Goal: Use online tool/utility: Utilize a website feature to perform a specific function

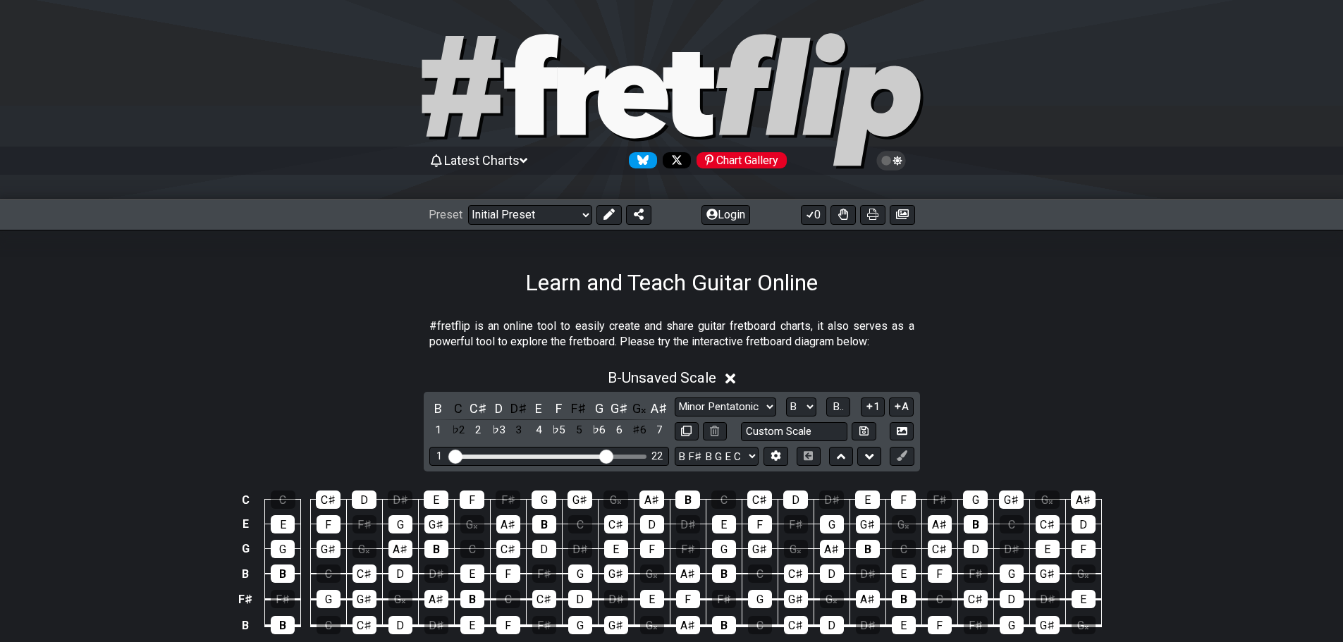
select select "B"
select select "B F# B G E C"
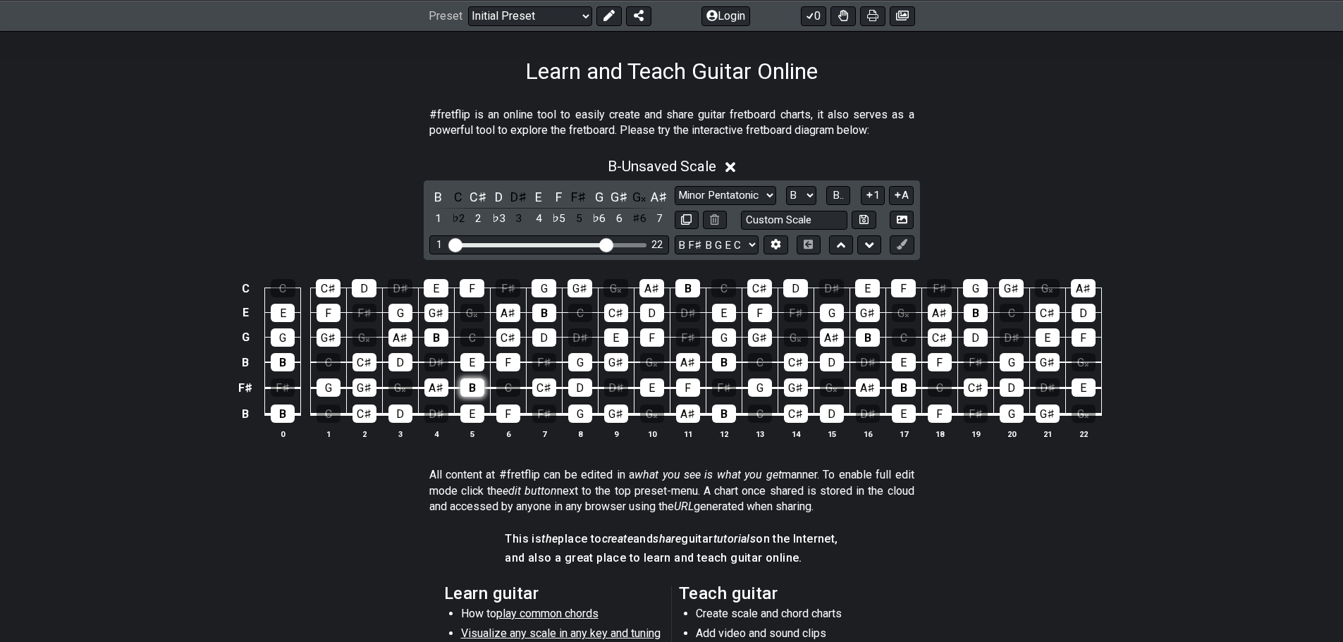
click at [468, 384] on div "B" at bounding box center [472, 388] width 24 height 18
click at [895, 241] on button at bounding box center [902, 245] width 24 height 19
click at [903, 238] on button at bounding box center [902, 245] width 24 height 19
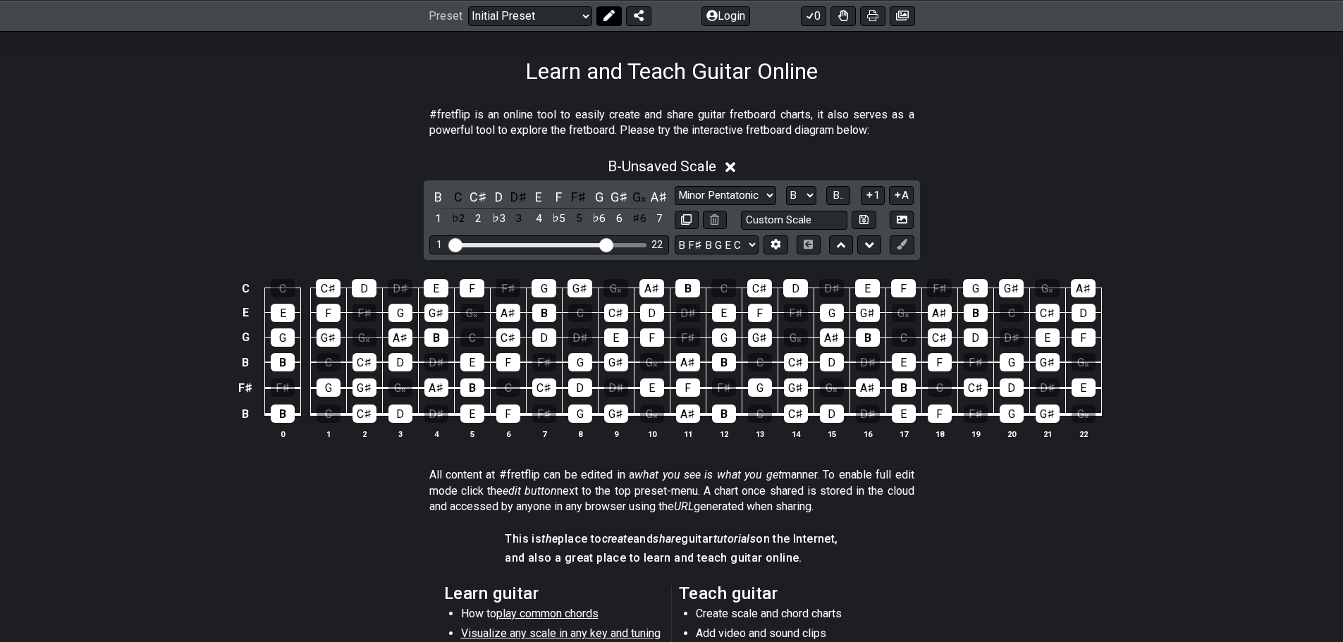
click at [605, 20] on icon at bounding box center [608, 15] width 11 height 11
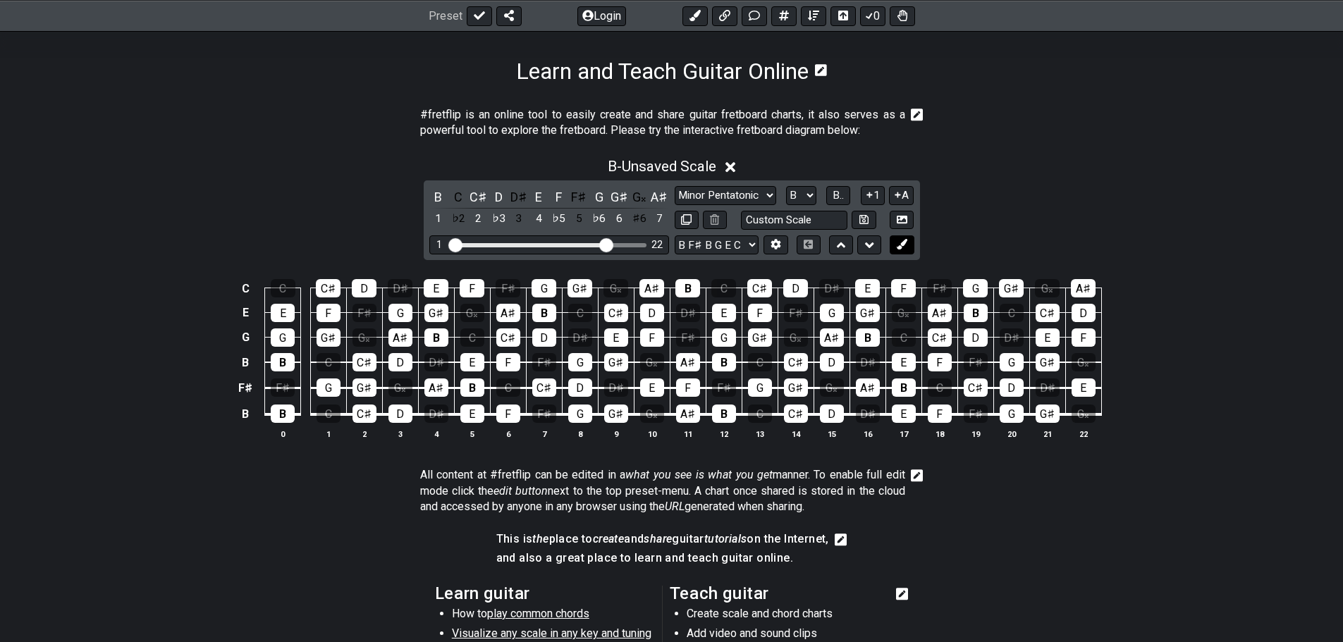
click at [898, 240] on icon at bounding box center [902, 244] width 11 height 11
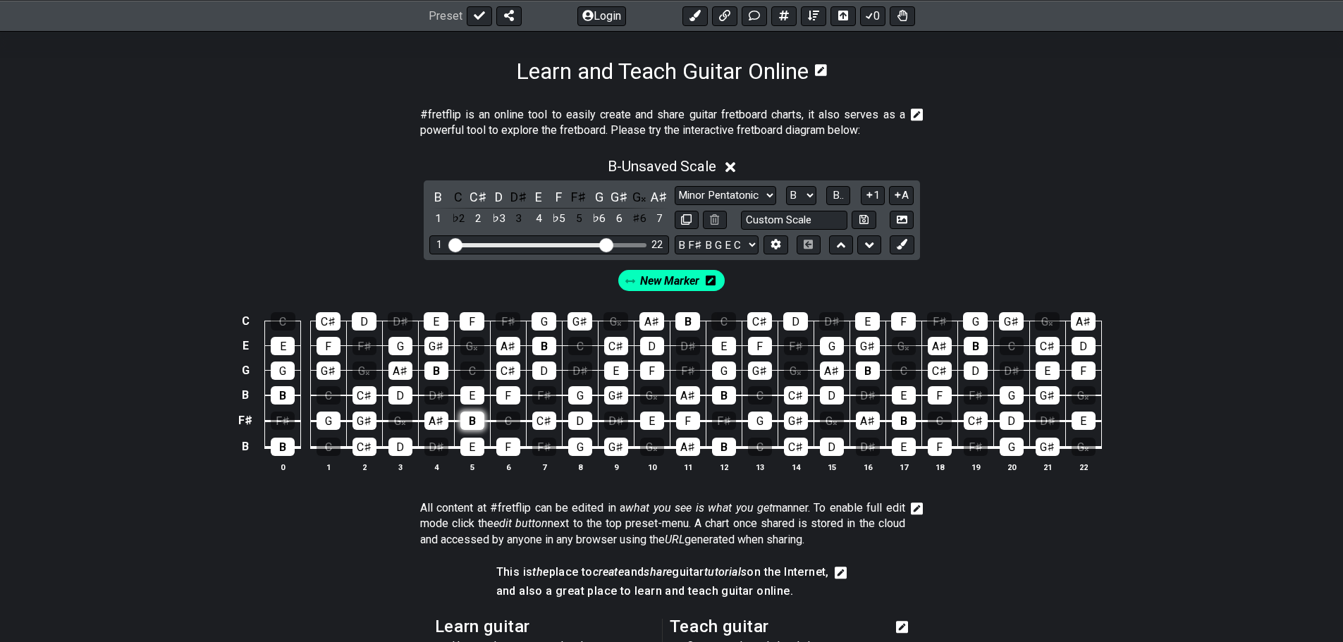
click at [471, 420] on div "B" at bounding box center [472, 421] width 24 height 18
click at [540, 376] on div "D" at bounding box center [544, 371] width 24 height 18
click at [515, 373] on div "C♯" at bounding box center [508, 371] width 24 height 18
click at [475, 389] on div "E" at bounding box center [472, 395] width 24 height 18
click at [511, 389] on div "F" at bounding box center [508, 395] width 24 height 18
